Goal: Information Seeking & Learning: Learn about a topic

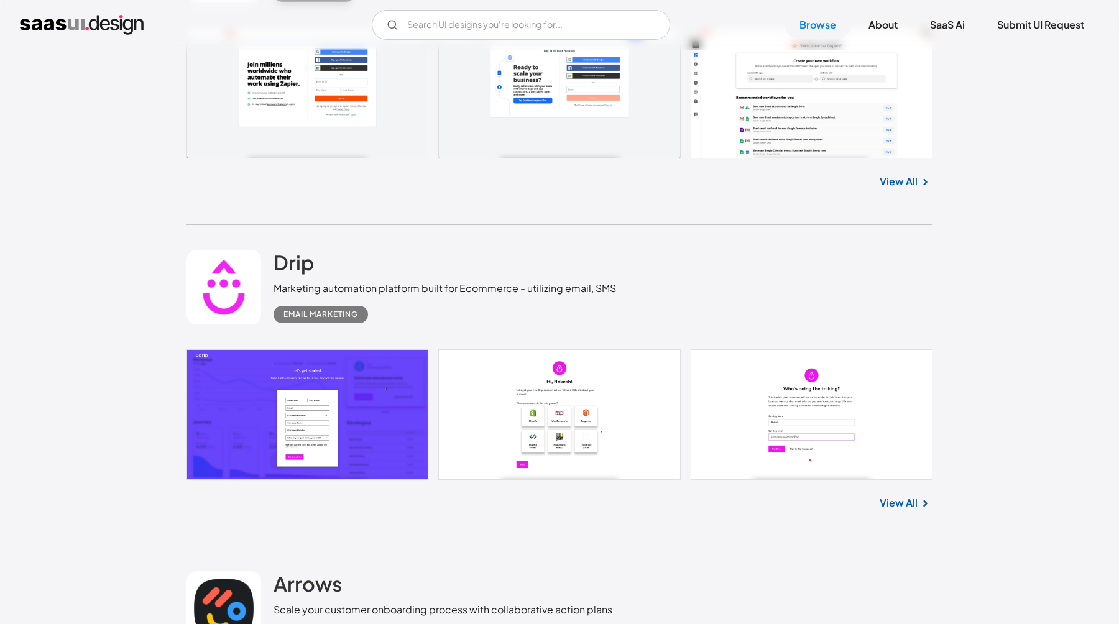
scroll to position [5176, 0]
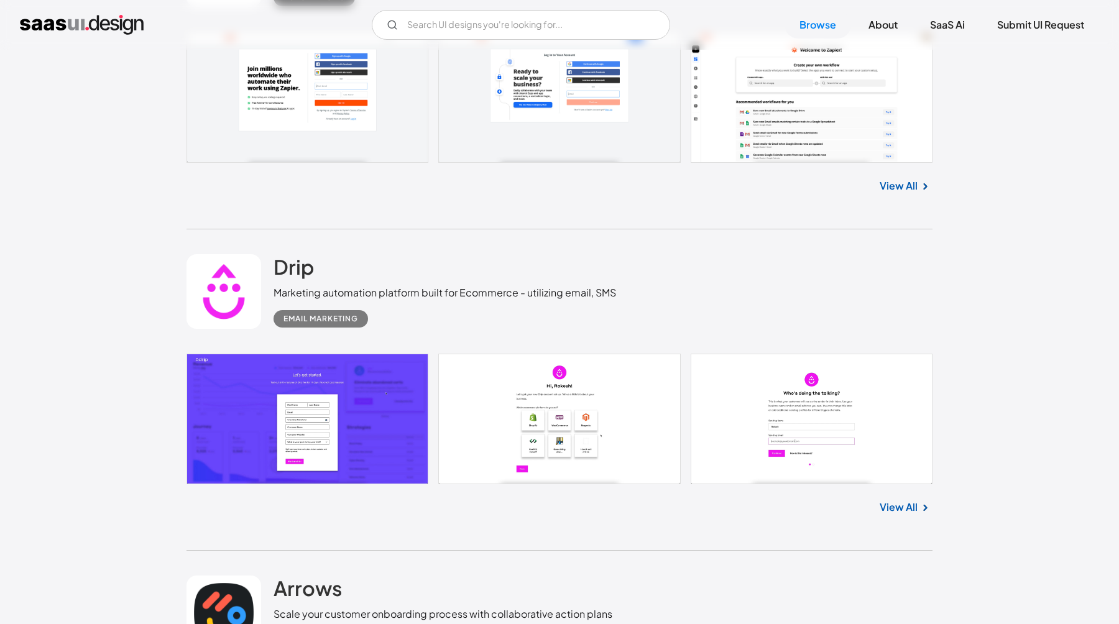
click at [834, 88] on link at bounding box center [560, 97] width 746 height 131
click at [811, 163] on link at bounding box center [560, 97] width 746 height 131
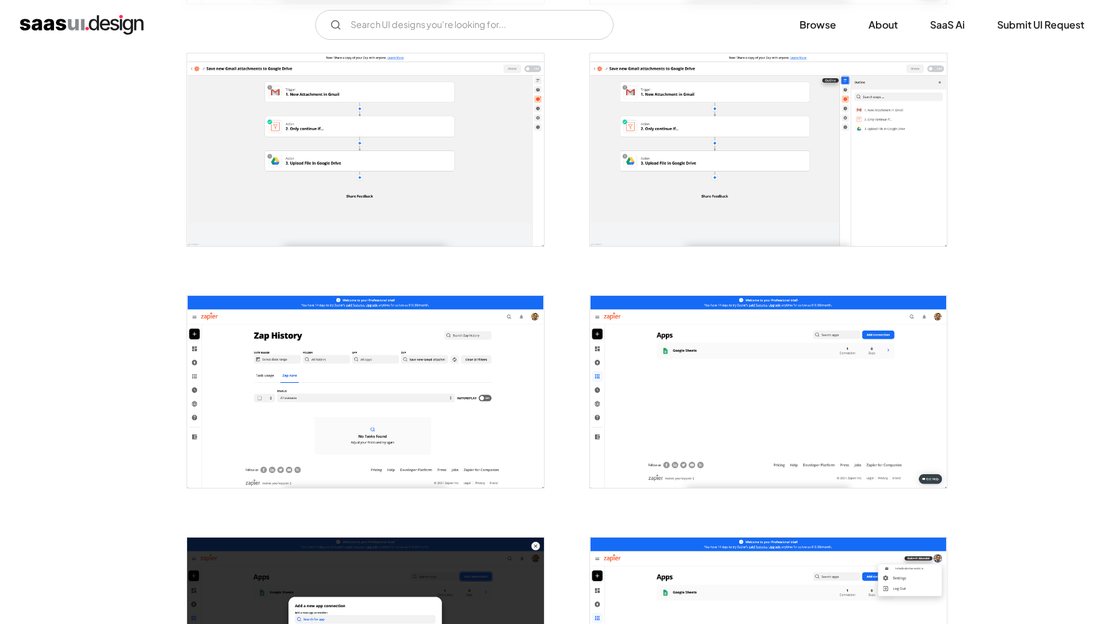
scroll to position [721, 0]
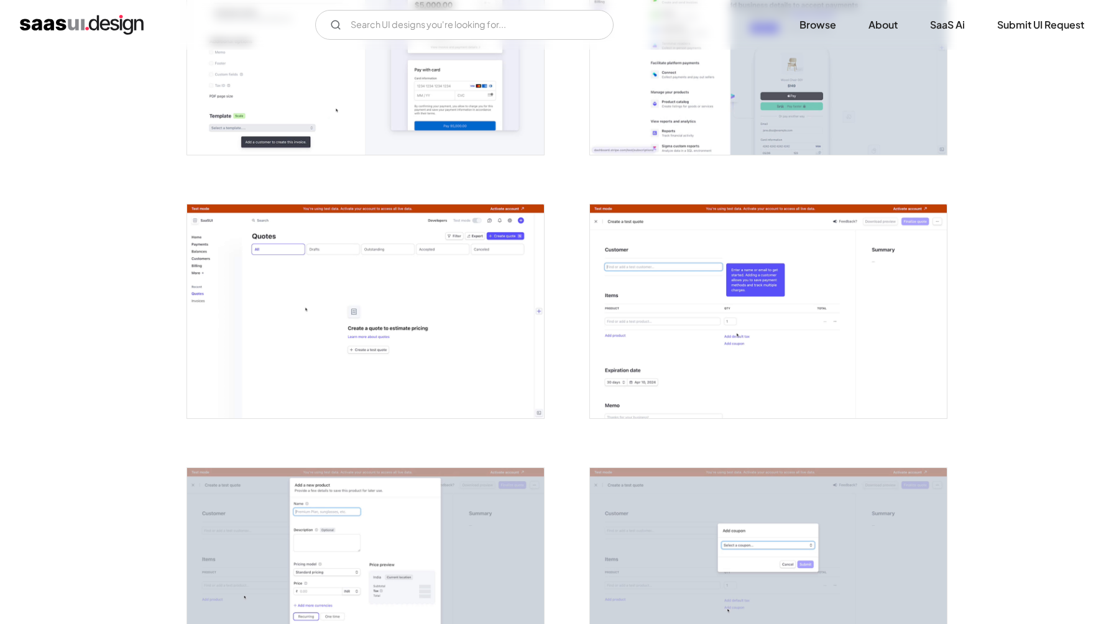
scroll to position [1670, 0]
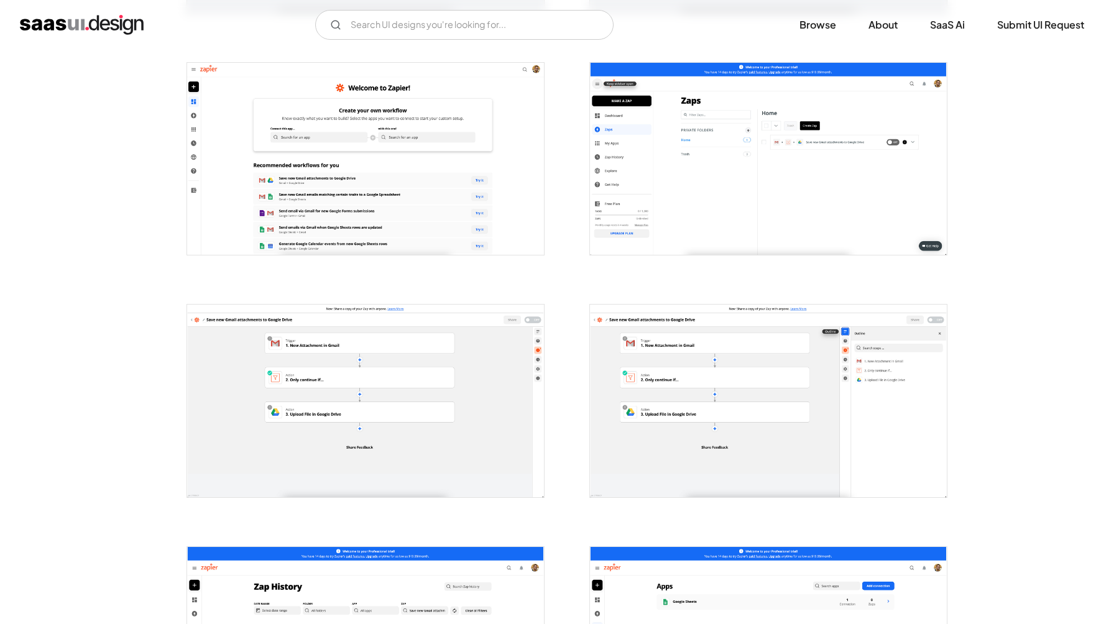
scroll to position [469, 0]
